Goal: Transaction & Acquisition: Purchase product/service

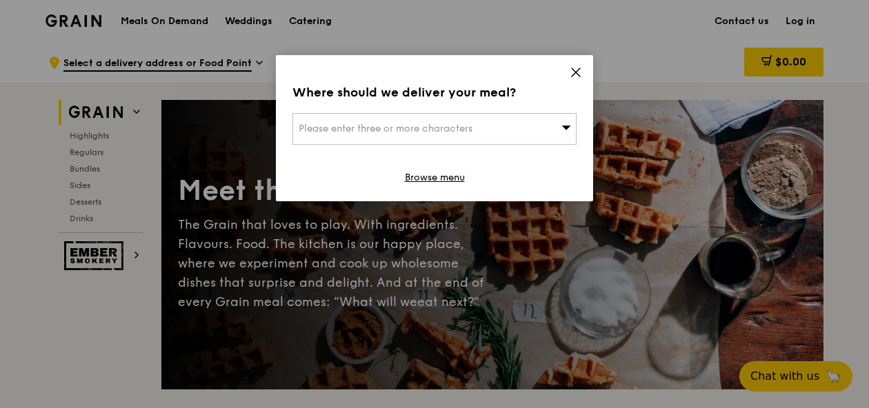
click at [578, 72] on icon at bounding box center [576, 72] width 12 height 12
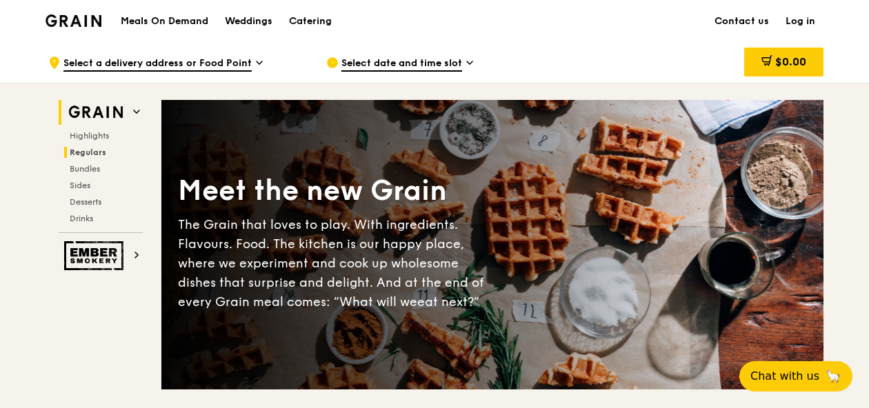
click at [97, 150] on span "Regulars" at bounding box center [88, 153] width 37 height 10
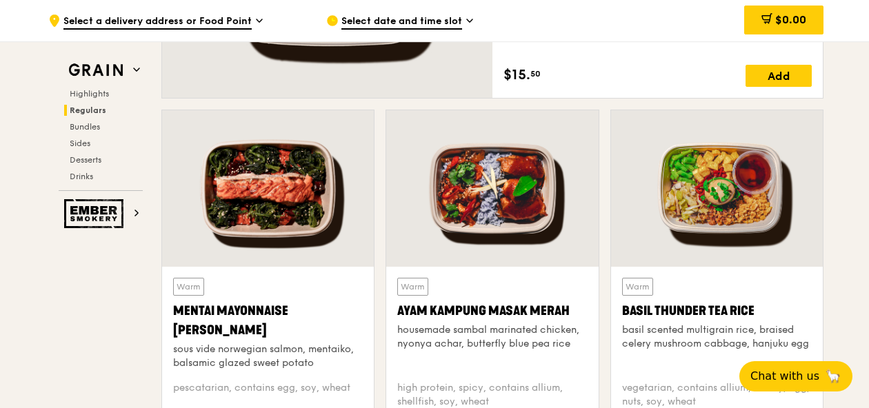
scroll to position [1173, 0]
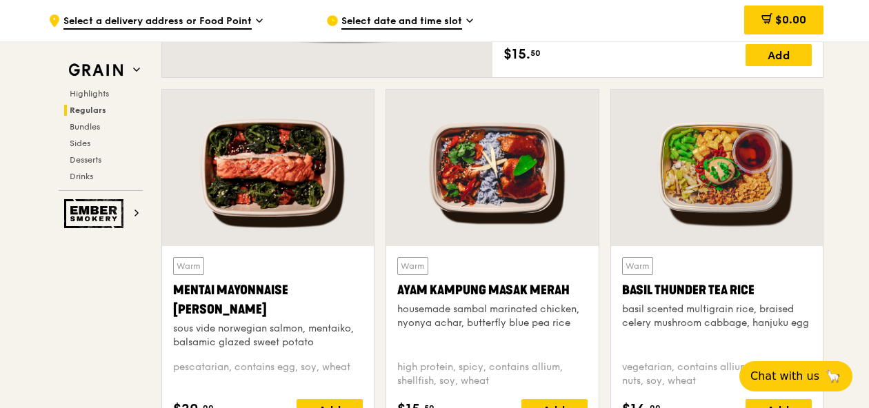
click at [299, 222] on div at bounding box center [268, 168] width 212 height 157
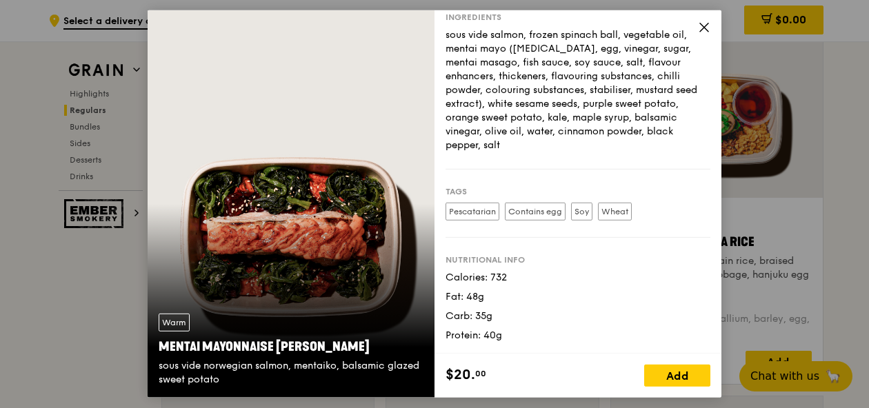
scroll to position [1243, 0]
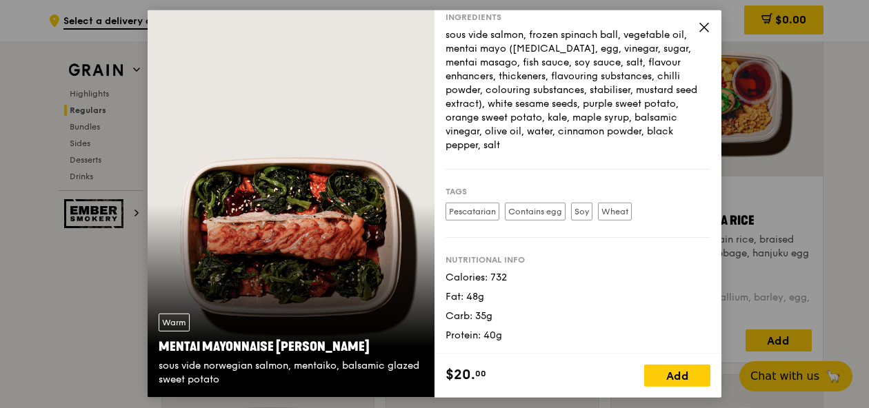
click at [703, 28] on icon at bounding box center [704, 27] width 12 height 12
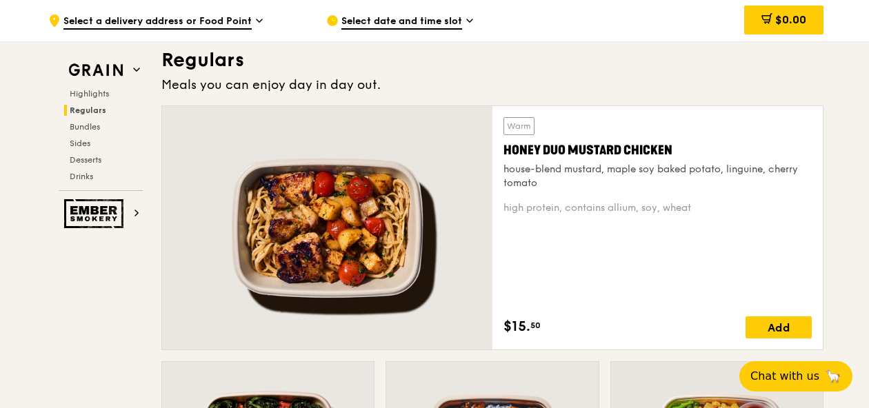
scroll to position [897, 0]
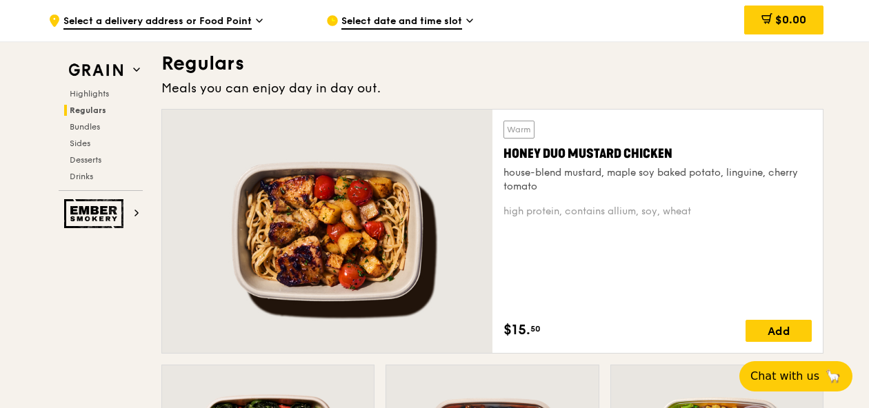
click at [553, 251] on div "Warm Honey Duo Mustard Chicken house-blend mustard, maple soy baked potato, lin…" at bounding box center [657, 231] width 308 height 221
click at [603, 156] on div "Honey Duo Mustard Chicken" at bounding box center [657, 153] width 308 height 19
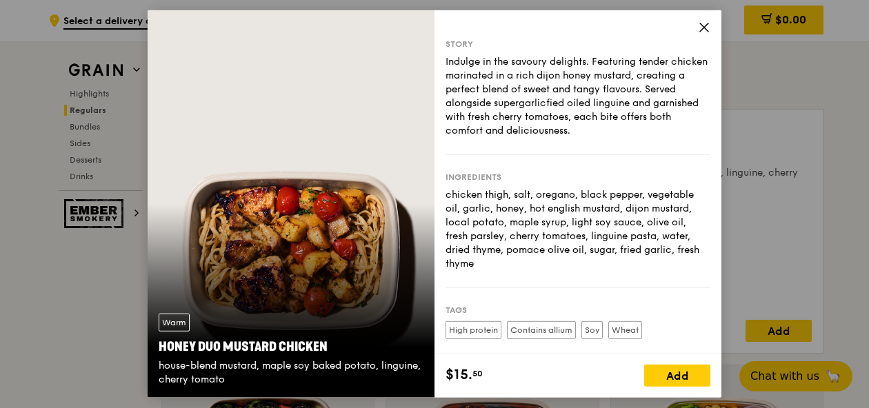
scroll to position [0, 0]
click at [705, 27] on icon at bounding box center [704, 27] width 12 height 12
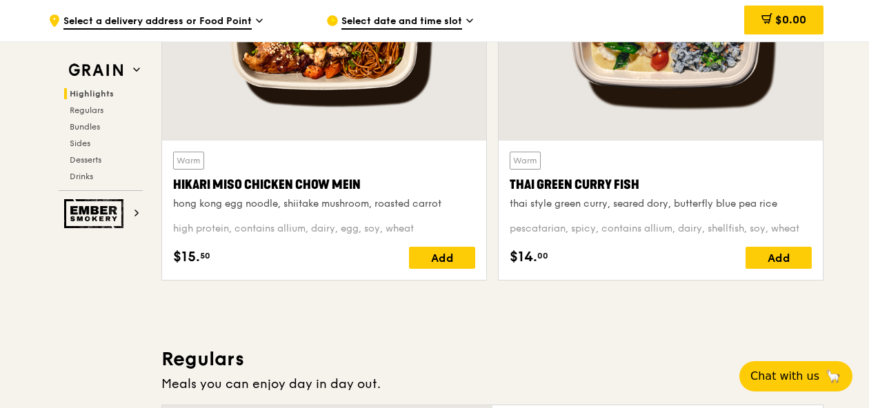
scroll to position [552, 0]
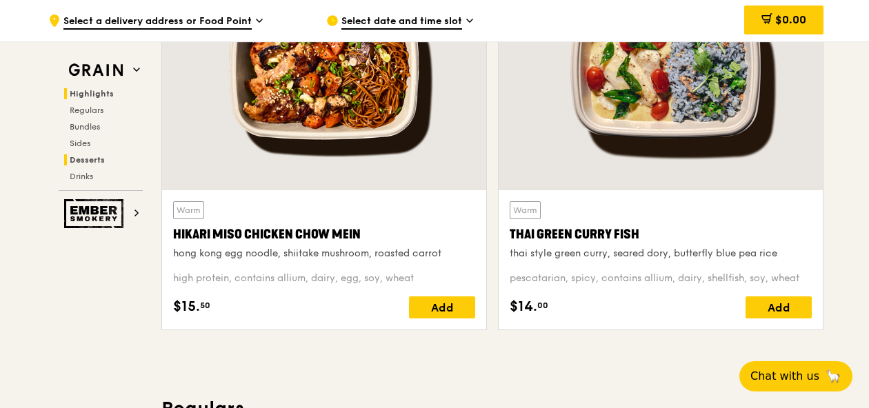
click at [85, 161] on span "Desserts" at bounding box center [87, 160] width 35 height 10
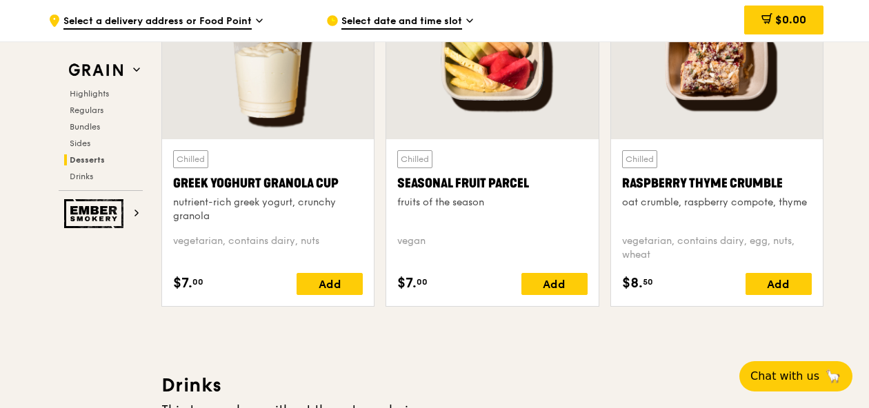
scroll to position [4469, 0]
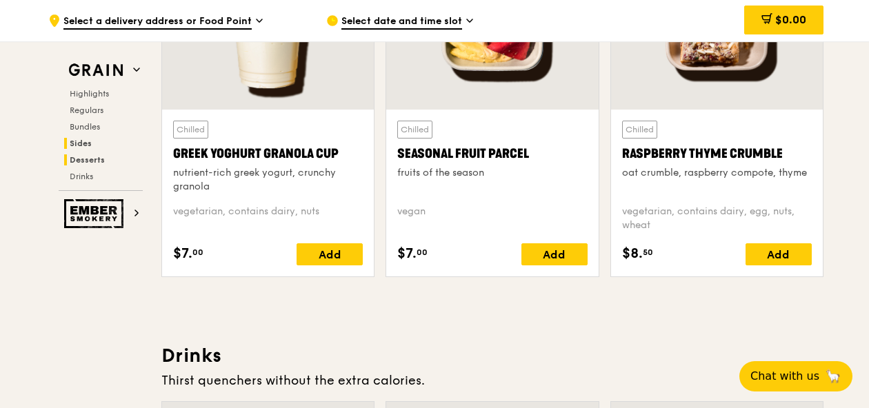
click at [83, 143] on span "Sides" at bounding box center [81, 144] width 22 height 10
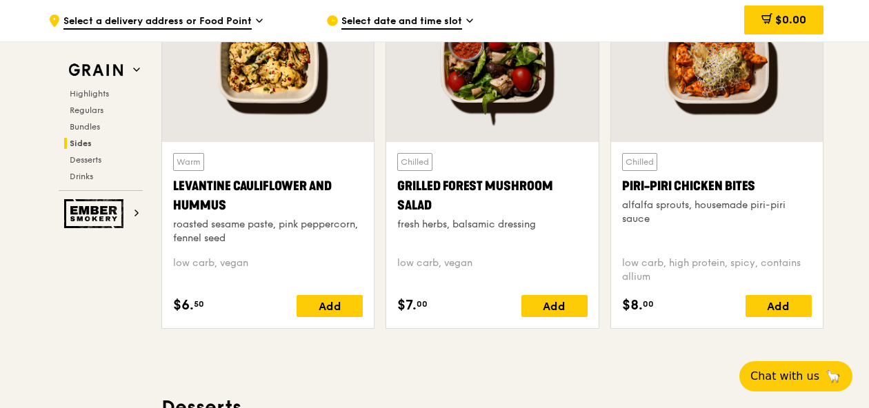
scroll to position [3611, 0]
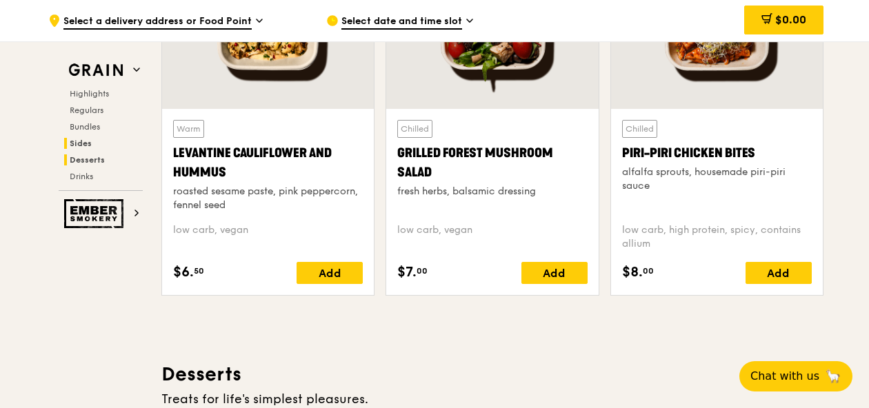
click at [88, 161] on span "Desserts" at bounding box center [87, 160] width 35 height 10
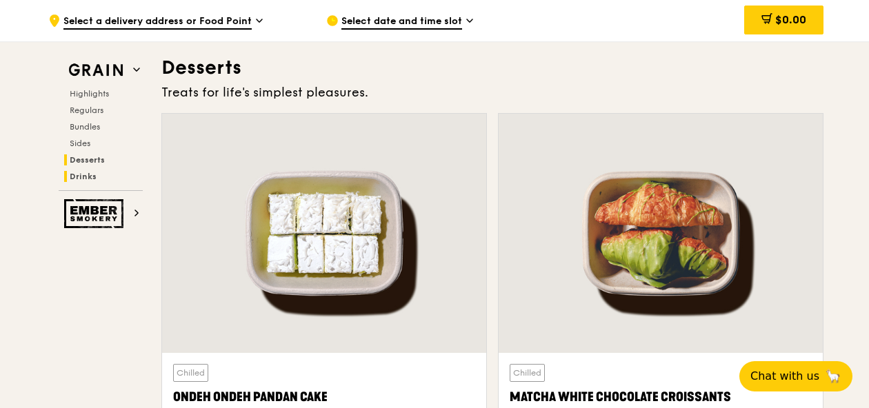
click at [82, 174] on span "Drinks" at bounding box center [83, 177] width 27 height 10
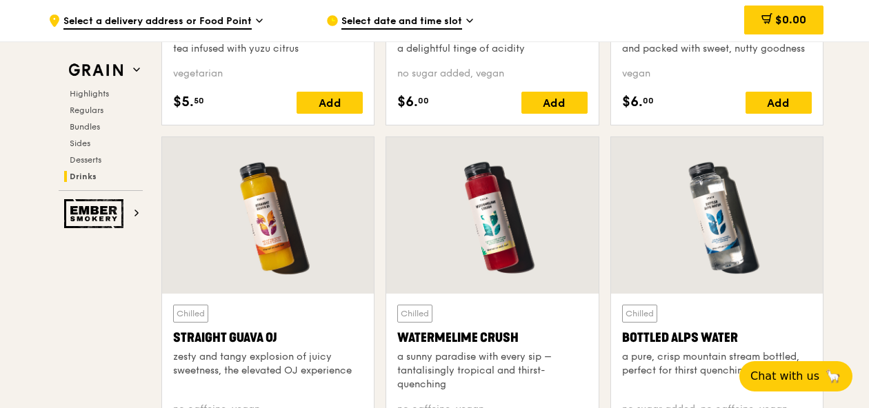
scroll to position [5448, 0]
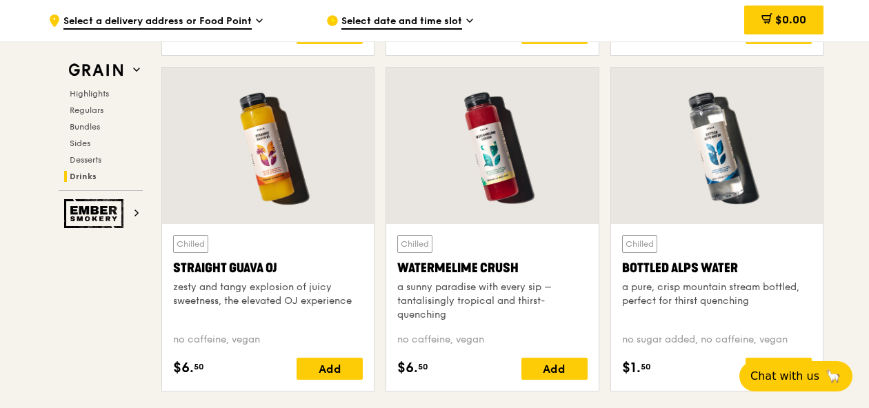
click at [459, 274] on div "Watermelime Crush" at bounding box center [492, 268] width 190 height 19
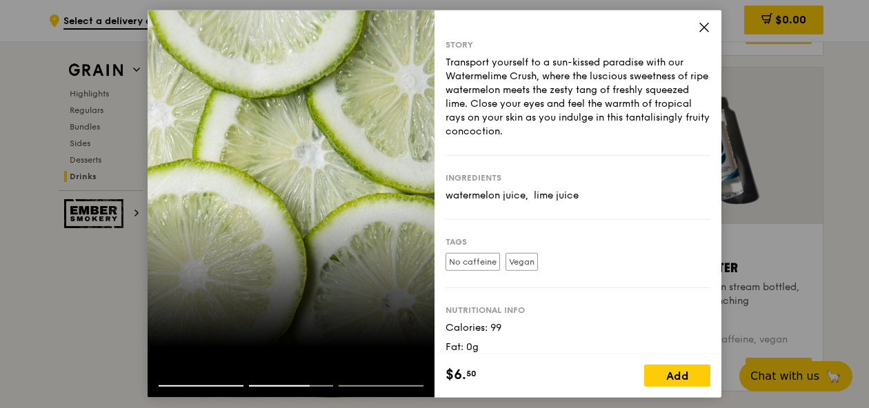
click at [701, 30] on icon at bounding box center [704, 27] width 8 height 8
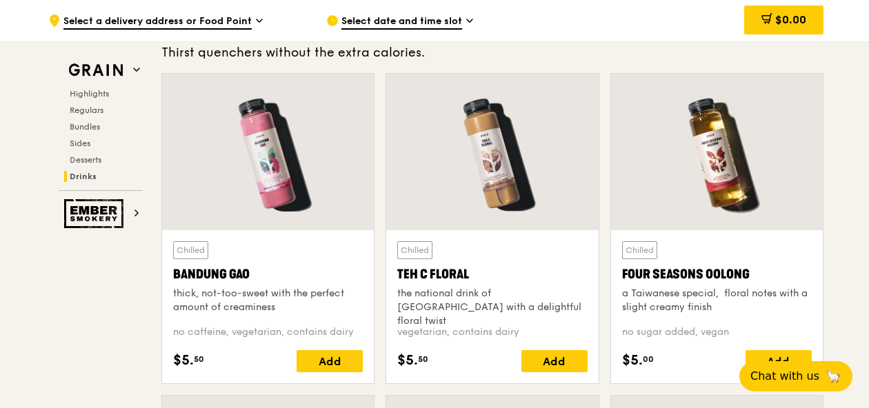
scroll to position [4826, 0]
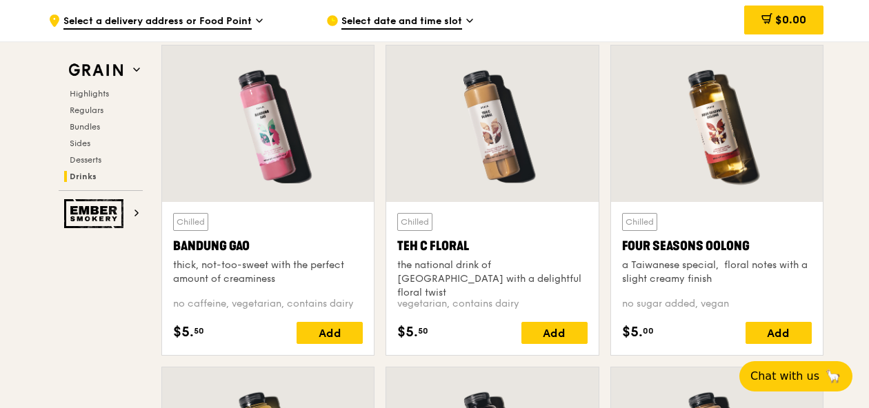
drag, startPoint x: 461, startPoint y: 285, endPoint x: 467, endPoint y: 279, distance: 7.8
click at [467, 279] on div "the national drink of [GEOGRAPHIC_DATA] with a delightful floral twist" at bounding box center [492, 279] width 190 height 41
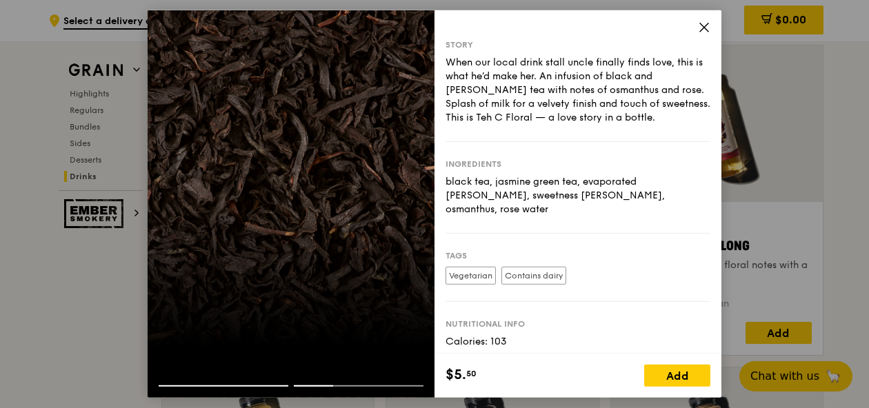
click at [705, 26] on icon at bounding box center [704, 27] width 8 height 8
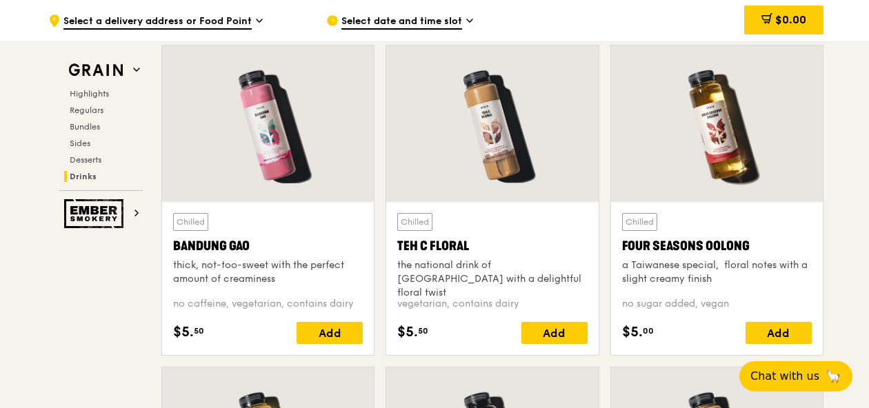
click at [276, 259] on div "thick, not-too-sweet with the perfect amount of creaminess" at bounding box center [268, 273] width 190 height 28
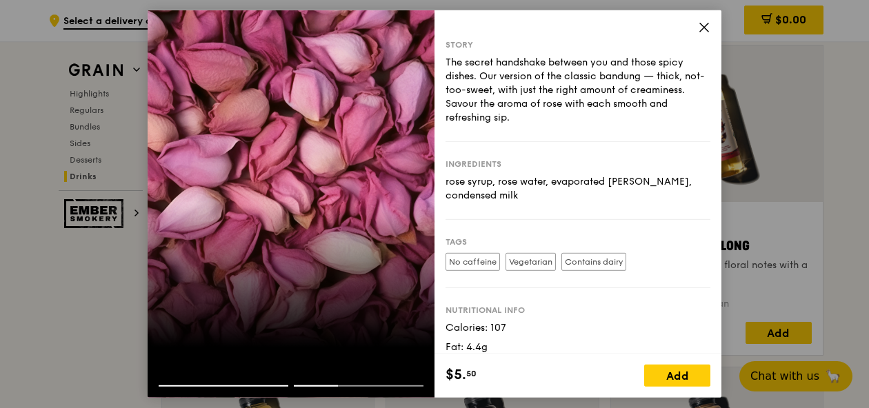
click at [706, 26] on icon at bounding box center [704, 27] width 12 height 12
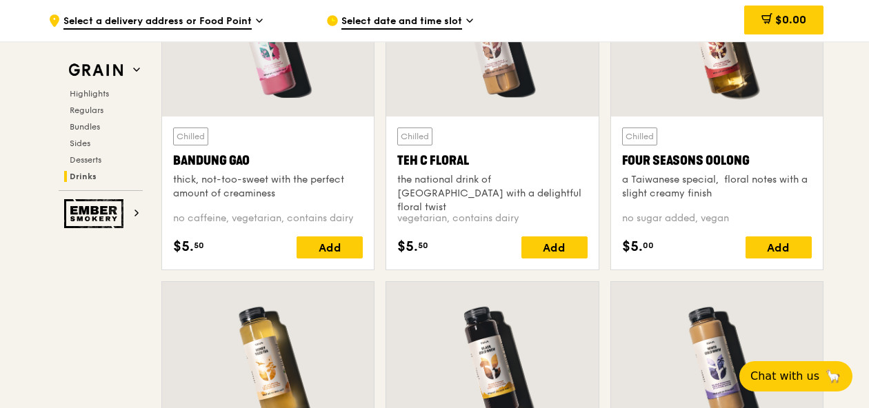
scroll to position [4964, 0]
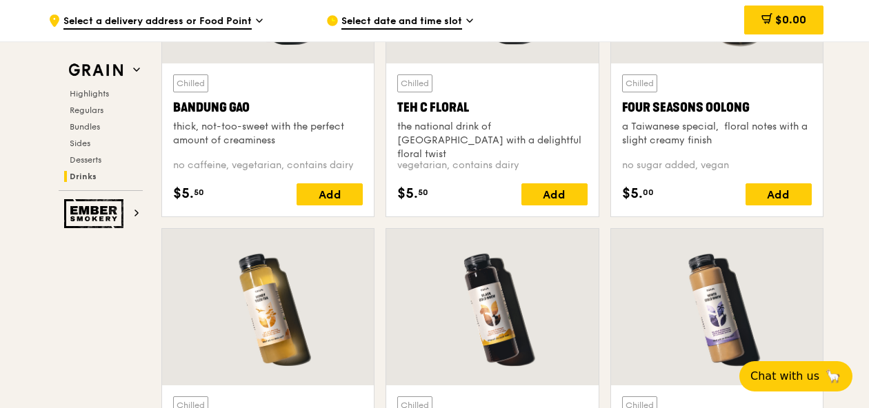
click at [274, 297] on div at bounding box center [268, 307] width 212 height 157
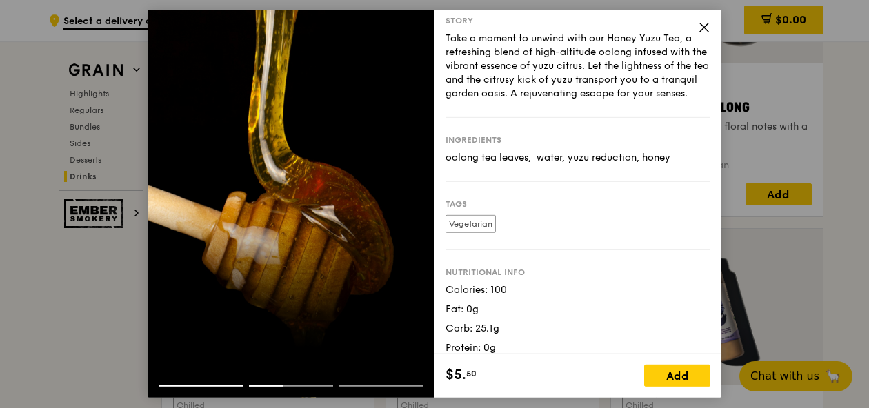
scroll to position [0, 0]
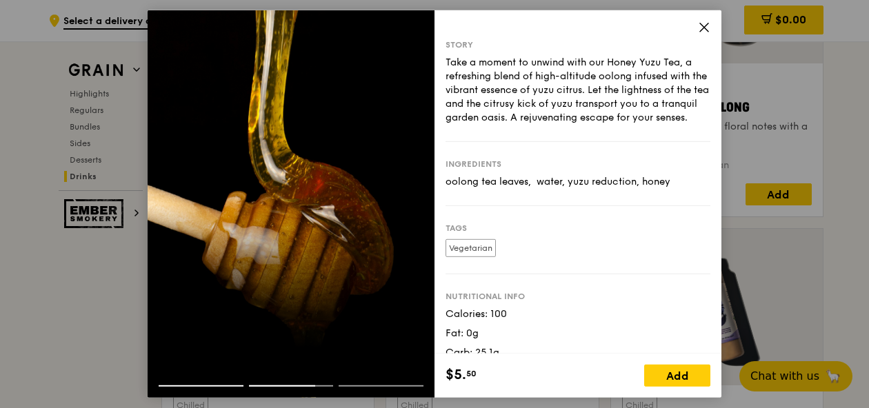
click at [701, 27] on icon at bounding box center [704, 27] width 12 height 12
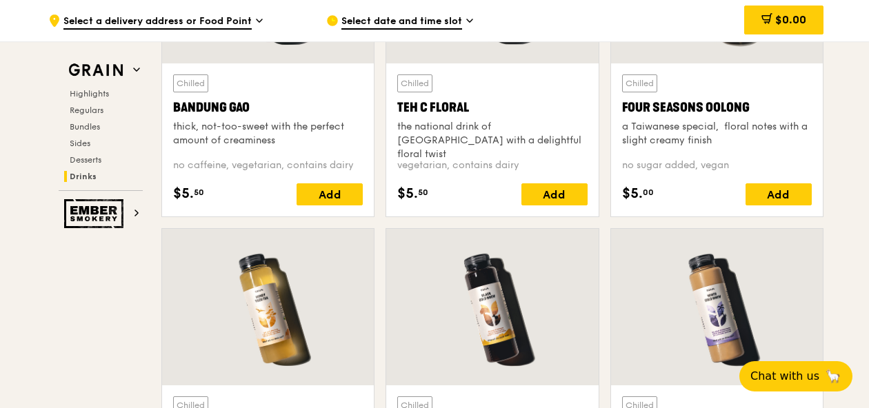
click at [314, 114] on div "Bandung Gao" at bounding box center [268, 107] width 190 height 19
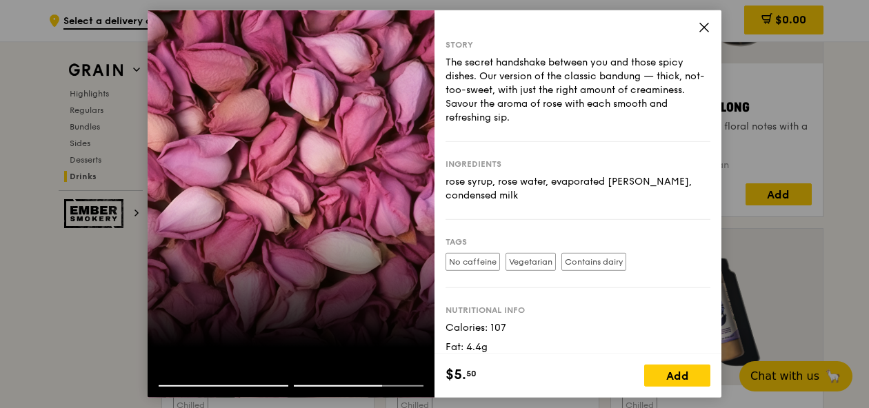
click at [696, 24] on div "Story The secret handshake between you and those spicy dishes. Our version of t…" at bounding box center [577, 181] width 287 height 343
click at [699, 25] on icon at bounding box center [704, 27] width 12 height 12
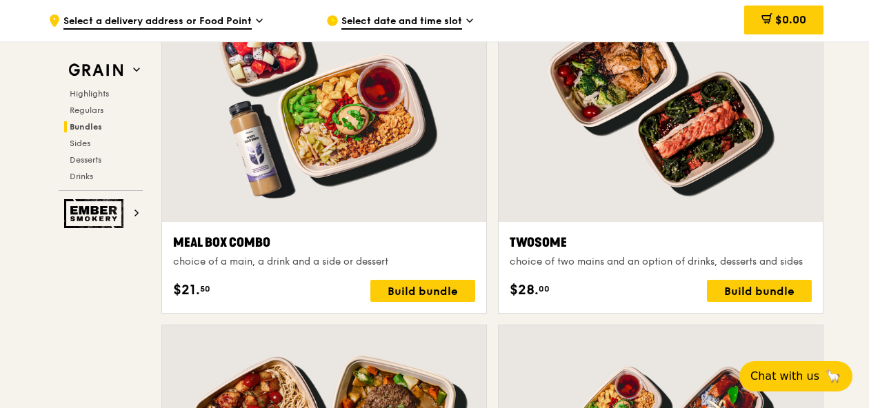
scroll to position [2065, 0]
